Goal: Task Accomplishment & Management: Manage account settings

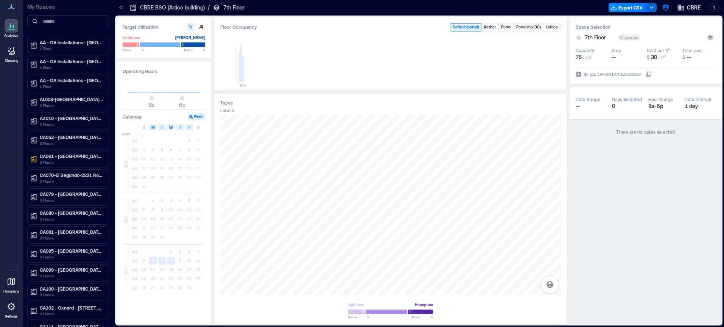
scroll to position [1180, 0]
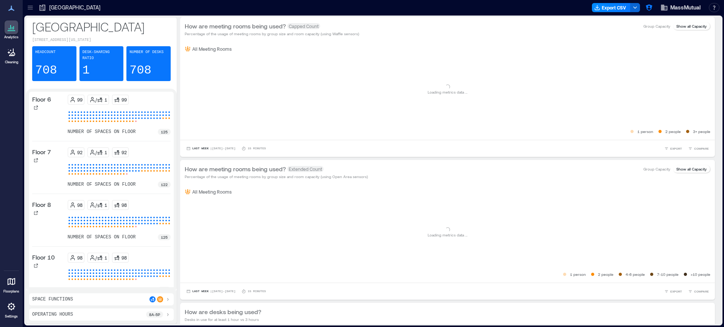
click at [11, 306] on icon at bounding box center [12, 306] width 2 height 2
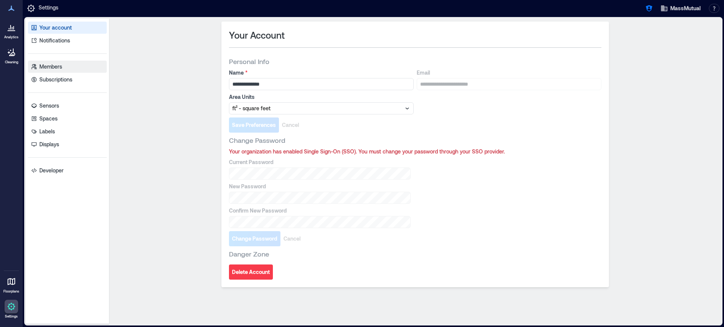
click at [76, 71] on link "Members" at bounding box center [67, 67] width 79 height 12
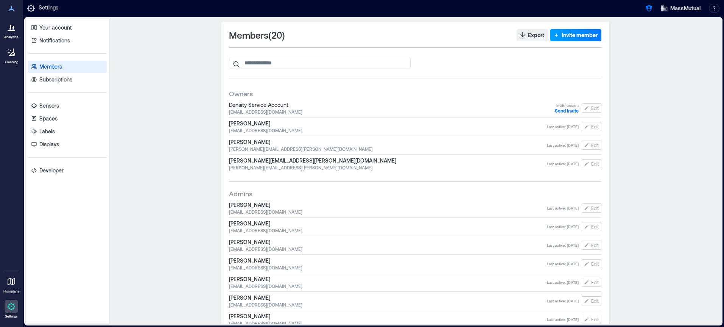
click at [568, 36] on span "Invite member" at bounding box center [580, 35] width 36 height 8
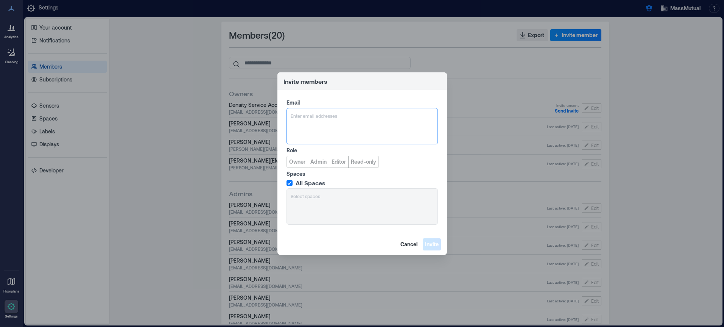
type input "**********"
click at [318, 148] on span "JBell37@massmutual.com" at bounding box center [337, 152] width 67 height 9
click at [299, 160] on span "Owner" at bounding box center [297, 162] width 16 height 8
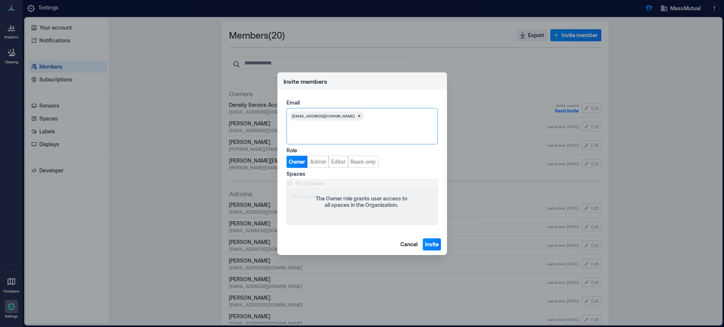
click at [394, 115] on div at bounding box center [400, 116] width 68 height 8
paste input "**********"
type input "**********"
click at [311, 149] on span "HDowd33@massmutual.com" at bounding box center [337, 152] width 62 height 6
click at [429, 245] on span "Invite" at bounding box center [432, 244] width 14 height 8
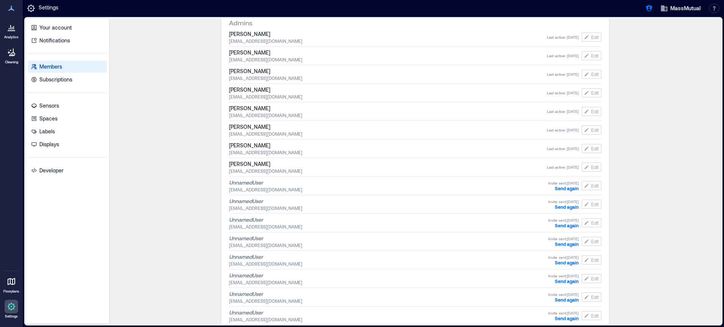
scroll to position [221, 0]
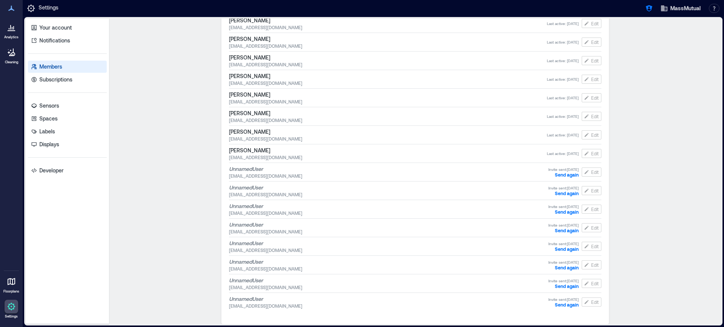
click at [9, 284] on icon at bounding box center [12, 281] width 8 height 7
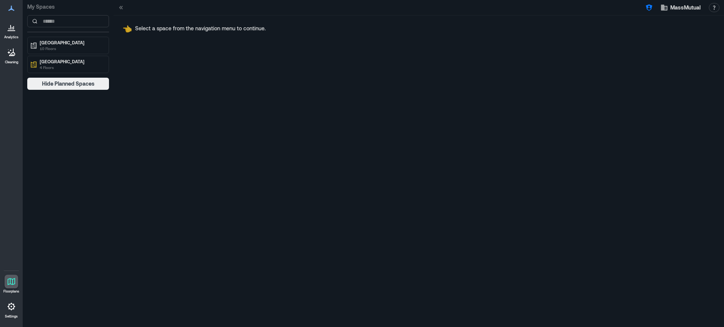
click at [9, 31] on icon at bounding box center [11, 27] width 9 height 9
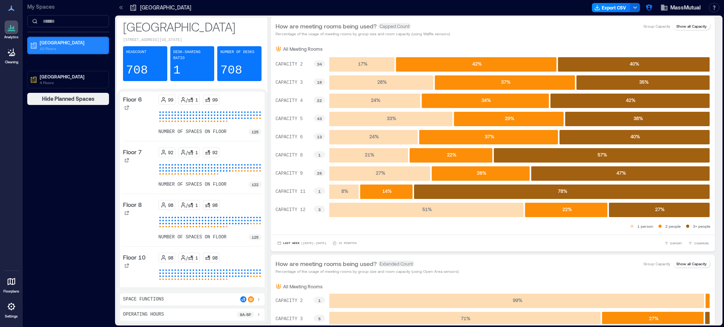
click at [56, 45] on p "Boston" at bounding box center [72, 42] width 64 height 6
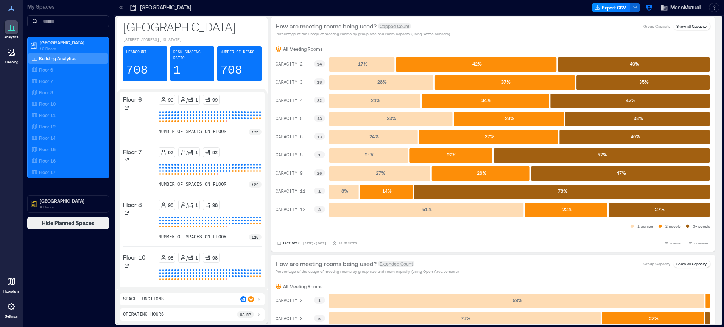
click at [60, 58] on p "Building Analytics" at bounding box center [57, 58] width 37 height 6
click at [60, 42] on p "Boston" at bounding box center [72, 42] width 64 height 6
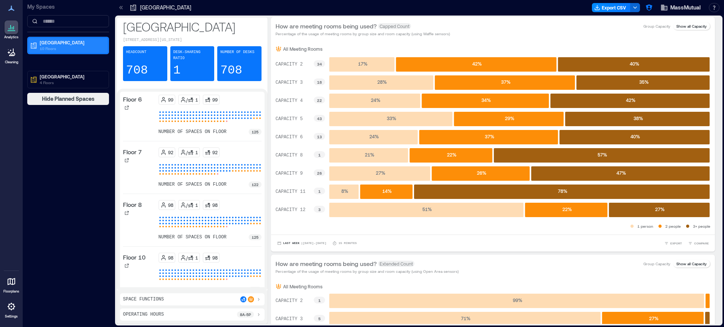
click at [60, 42] on p "Boston" at bounding box center [72, 42] width 64 height 6
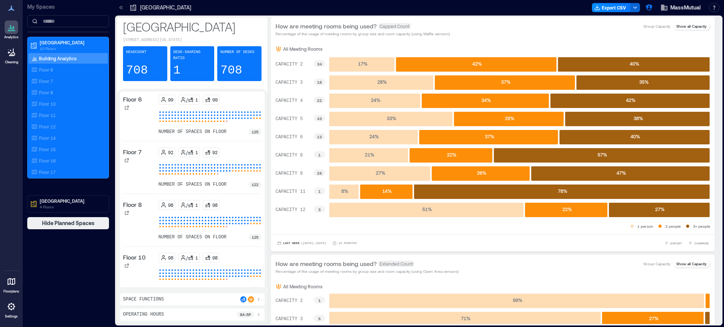
click at [60, 57] on p "Building Analytics" at bounding box center [57, 58] width 37 height 6
click at [62, 72] on div "Floor 6" at bounding box center [66, 70] width 73 height 8
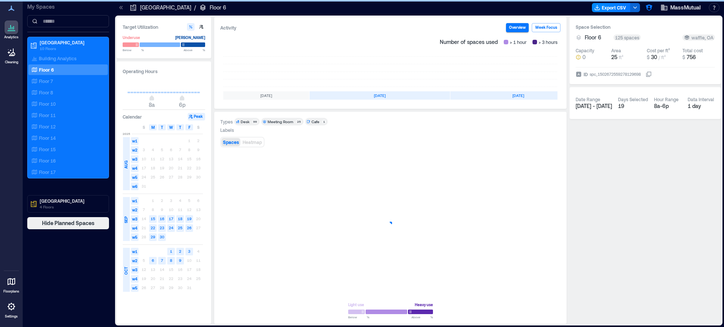
scroll to position [0, 75]
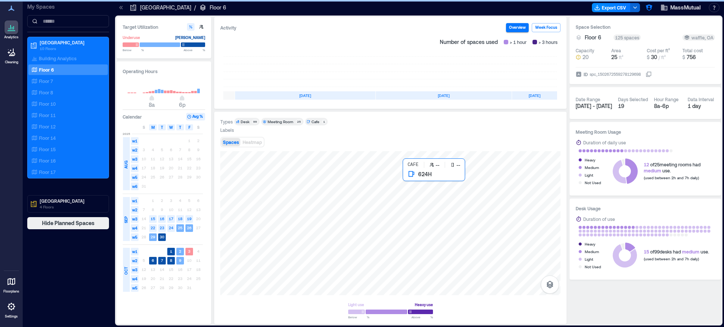
click at [415, 199] on div at bounding box center [390, 223] width 340 height 144
